Goal: Task Accomplishment & Management: Use online tool/utility

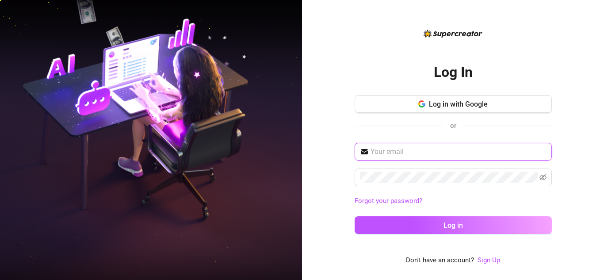
click at [423, 151] on input "text" at bounding box center [458, 151] width 176 height 11
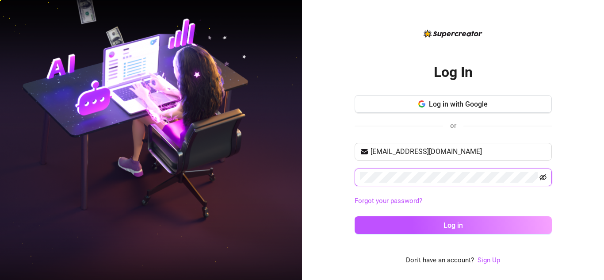
click at [542, 179] on icon "eye-invisible" at bounding box center [543, 178] width 2 height 2
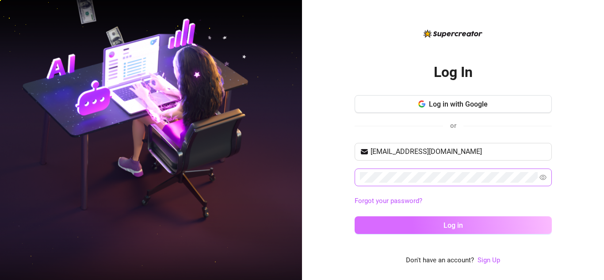
click at [483, 225] on button "Log in" at bounding box center [452, 225] width 197 height 18
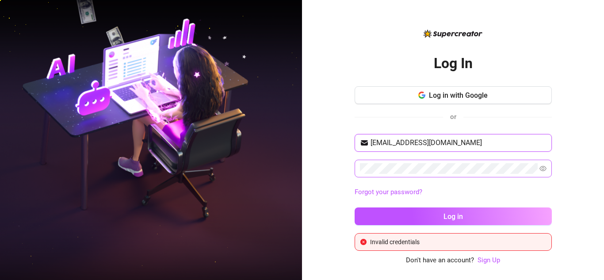
click at [422, 143] on input "[EMAIL_ADDRESS][DOMAIN_NAME]" at bounding box center [458, 142] width 176 height 11
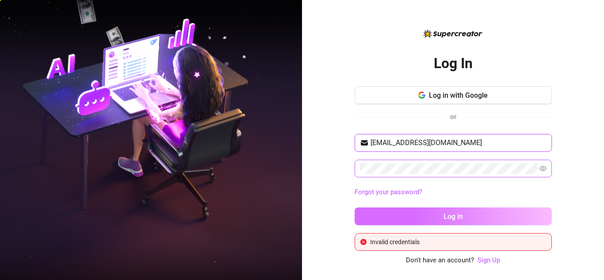
type input "[EMAIL_ADDRESS][DOMAIN_NAME]"
click at [448, 214] on span "Log in" at bounding box center [452, 216] width 19 height 8
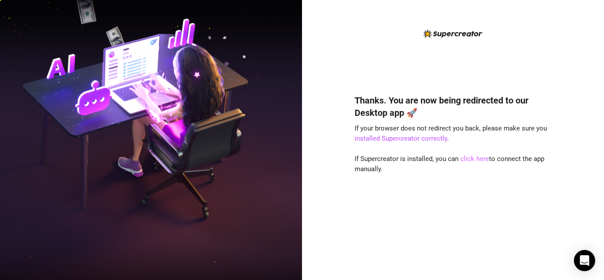
click at [475, 160] on link "click here" at bounding box center [474, 159] width 29 height 8
click at [473, 156] on link "click here" at bounding box center [474, 159] width 29 height 8
click at [473, 159] on link "click here" at bounding box center [474, 159] width 29 height 8
click at [473, 160] on link "click here" at bounding box center [474, 159] width 29 height 8
click at [474, 160] on link "click here" at bounding box center [474, 159] width 29 height 8
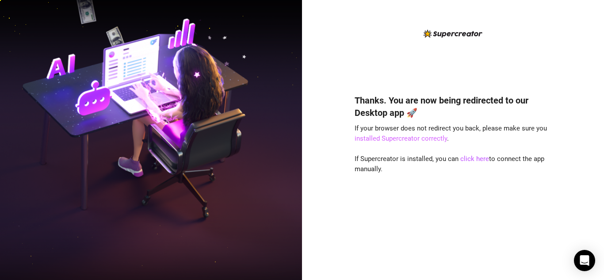
click at [399, 141] on link "installed Supercreator correctly" at bounding box center [400, 138] width 92 height 8
click at [401, 136] on link "installed Supercreator correctly" at bounding box center [400, 138] width 92 height 8
